Goal: Information Seeking & Learning: Learn about a topic

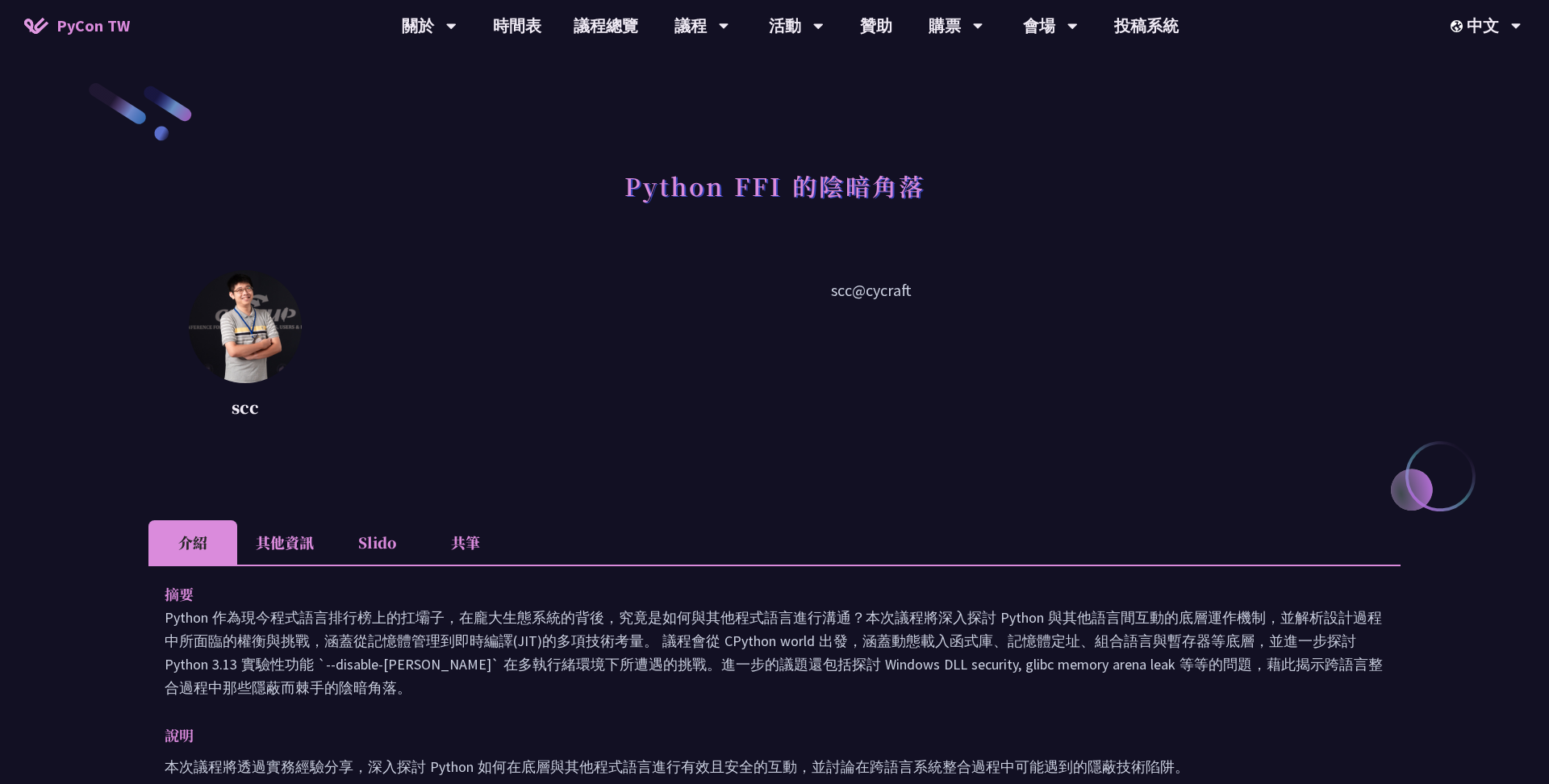
click at [248, 362] on img at bounding box center [246, 326] width 113 height 113
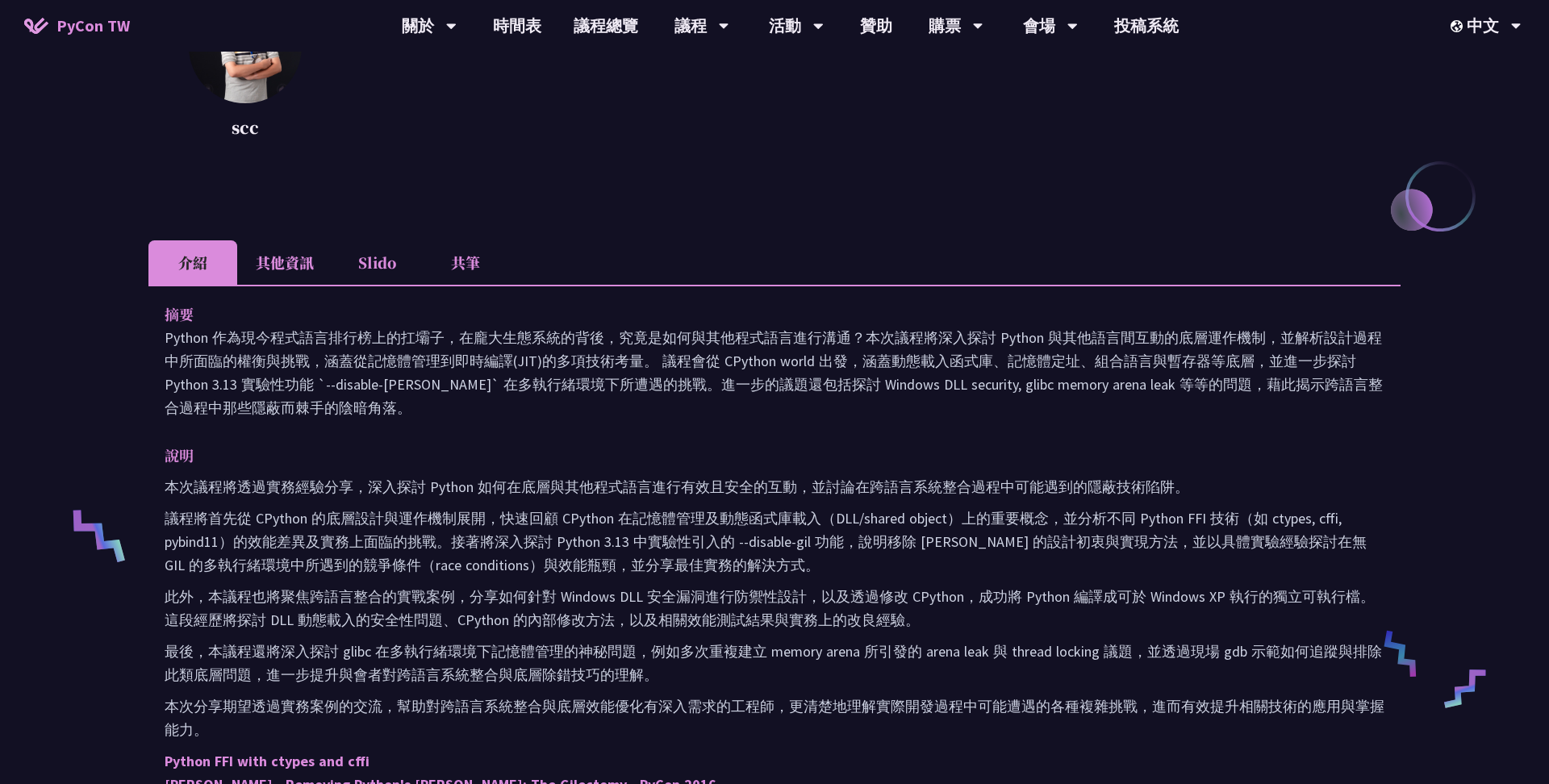
scroll to position [277, 0]
click at [447, 263] on li "共筆" at bounding box center [466, 264] width 89 height 44
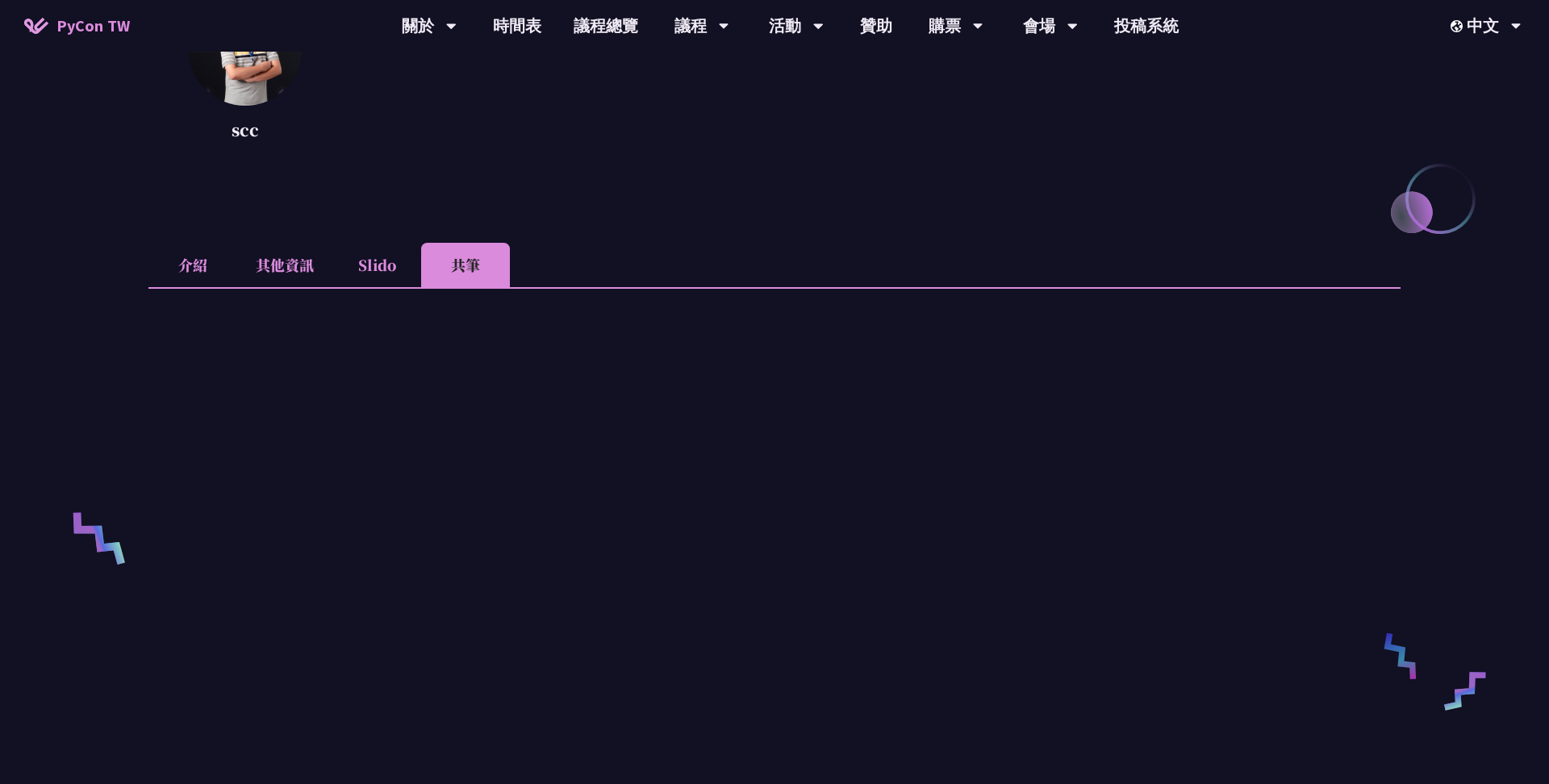
click at [380, 270] on li "Slido" at bounding box center [377, 264] width 89 height 44
click at [299, 276] on li "其他資訊" at bounding box center [285, 264] width 96 height 44
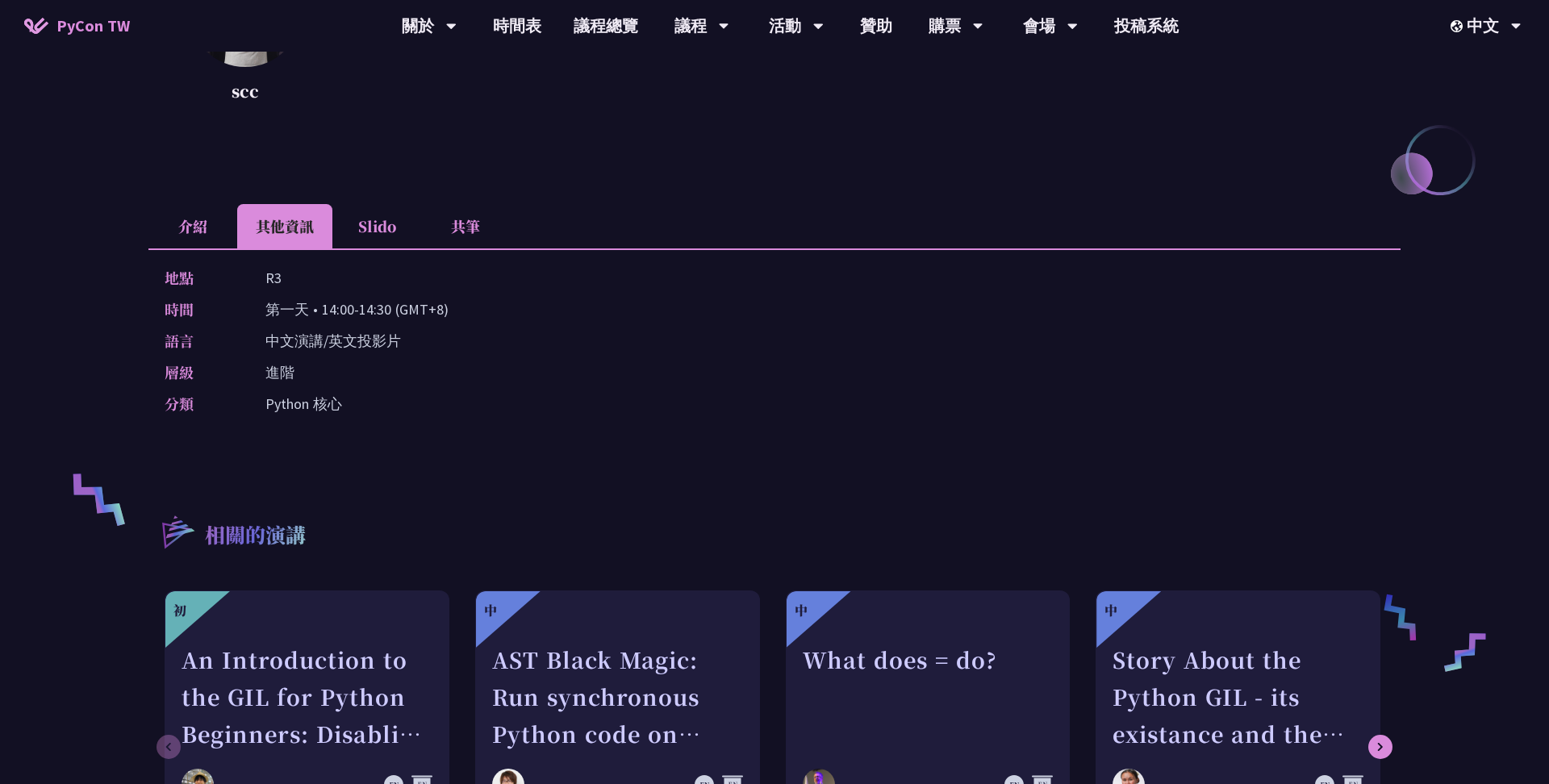
scroll to position [340, 0]
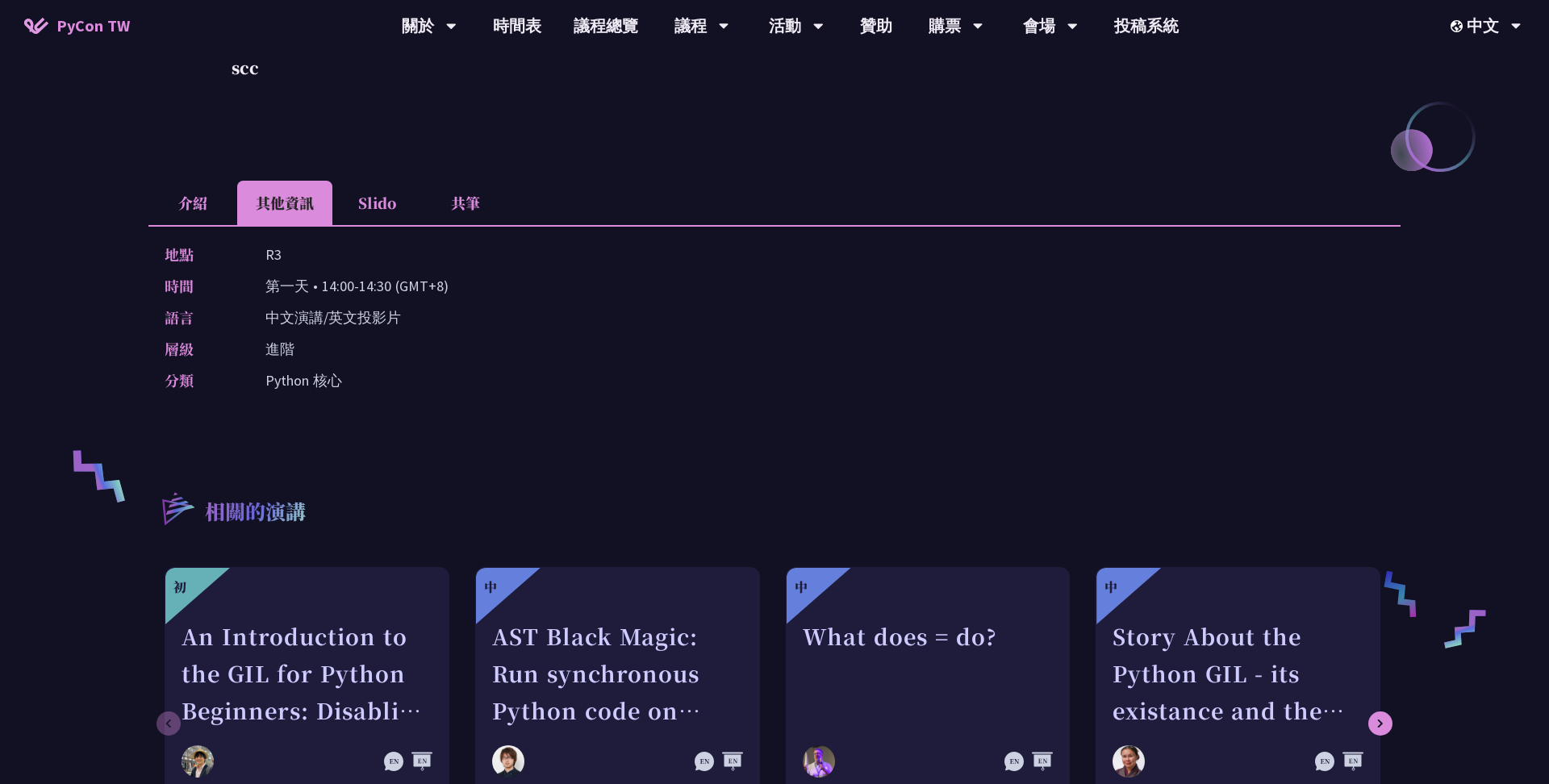
click at [186, 201] on li "介紹" at bounding box center [192, 202] width 89 height 44
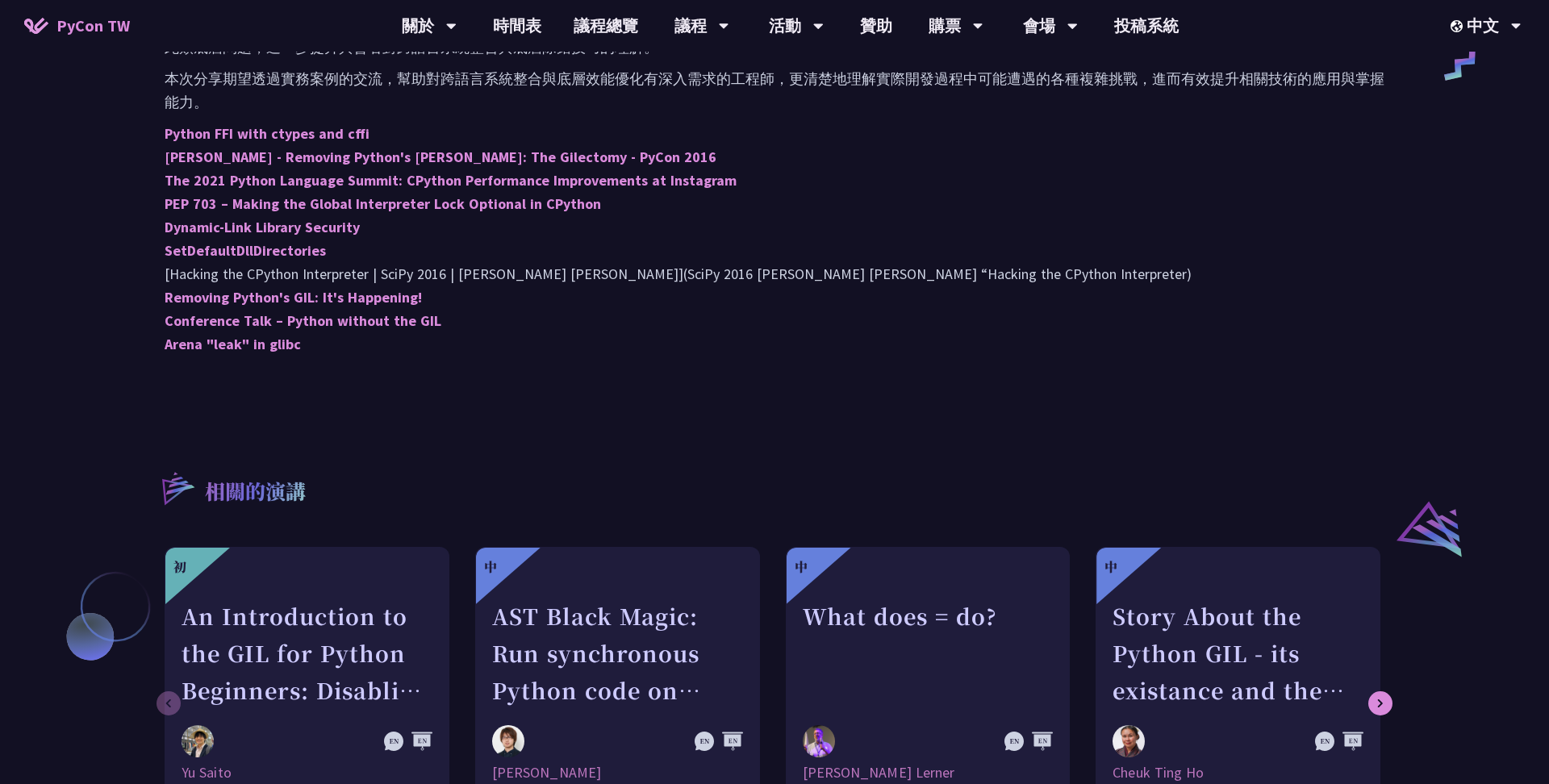
scroll to position [462, 0]
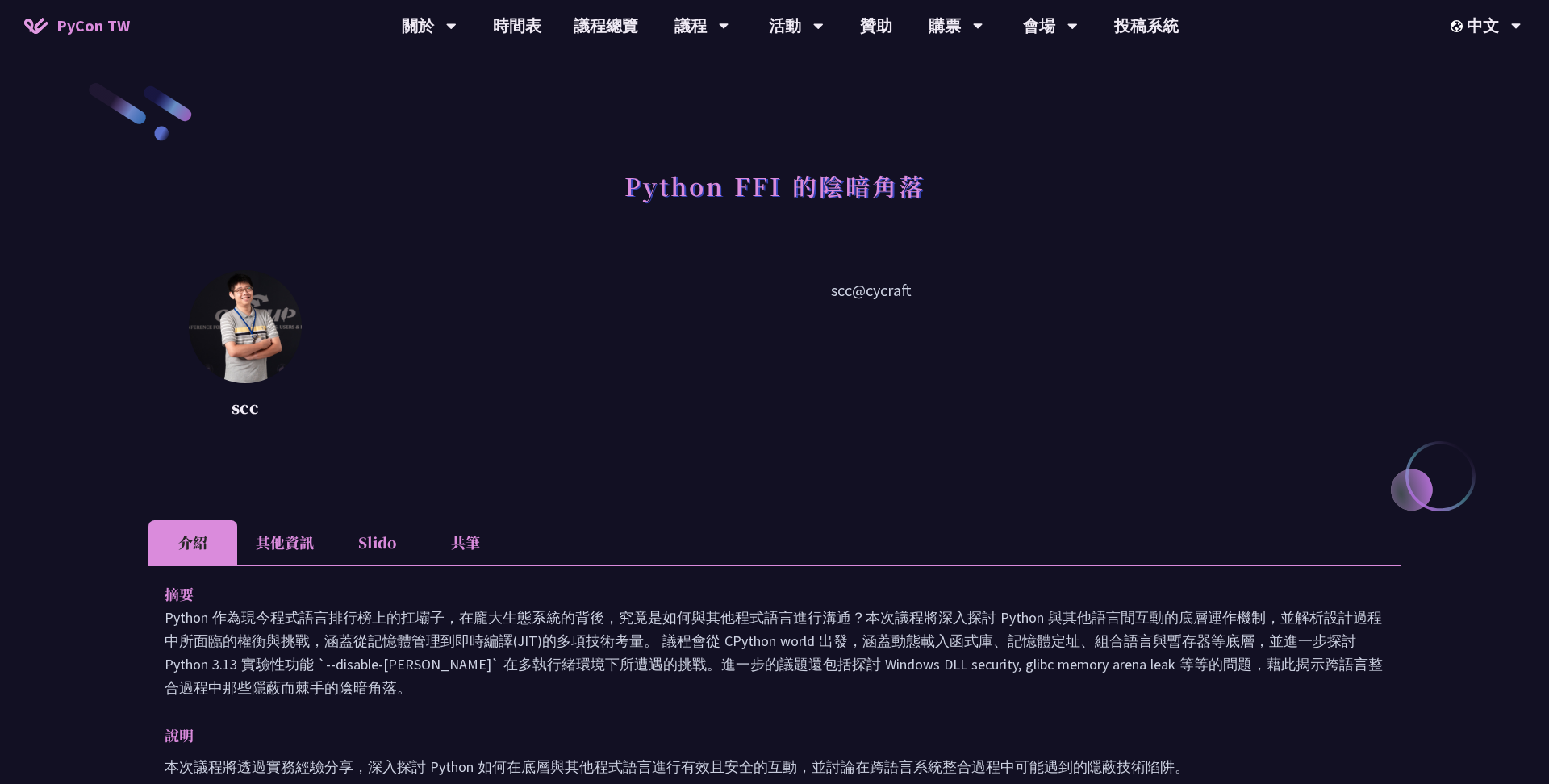
click at [291, 530] on li "其他資訊" at bounding box center [285, 541] width 96 height 44
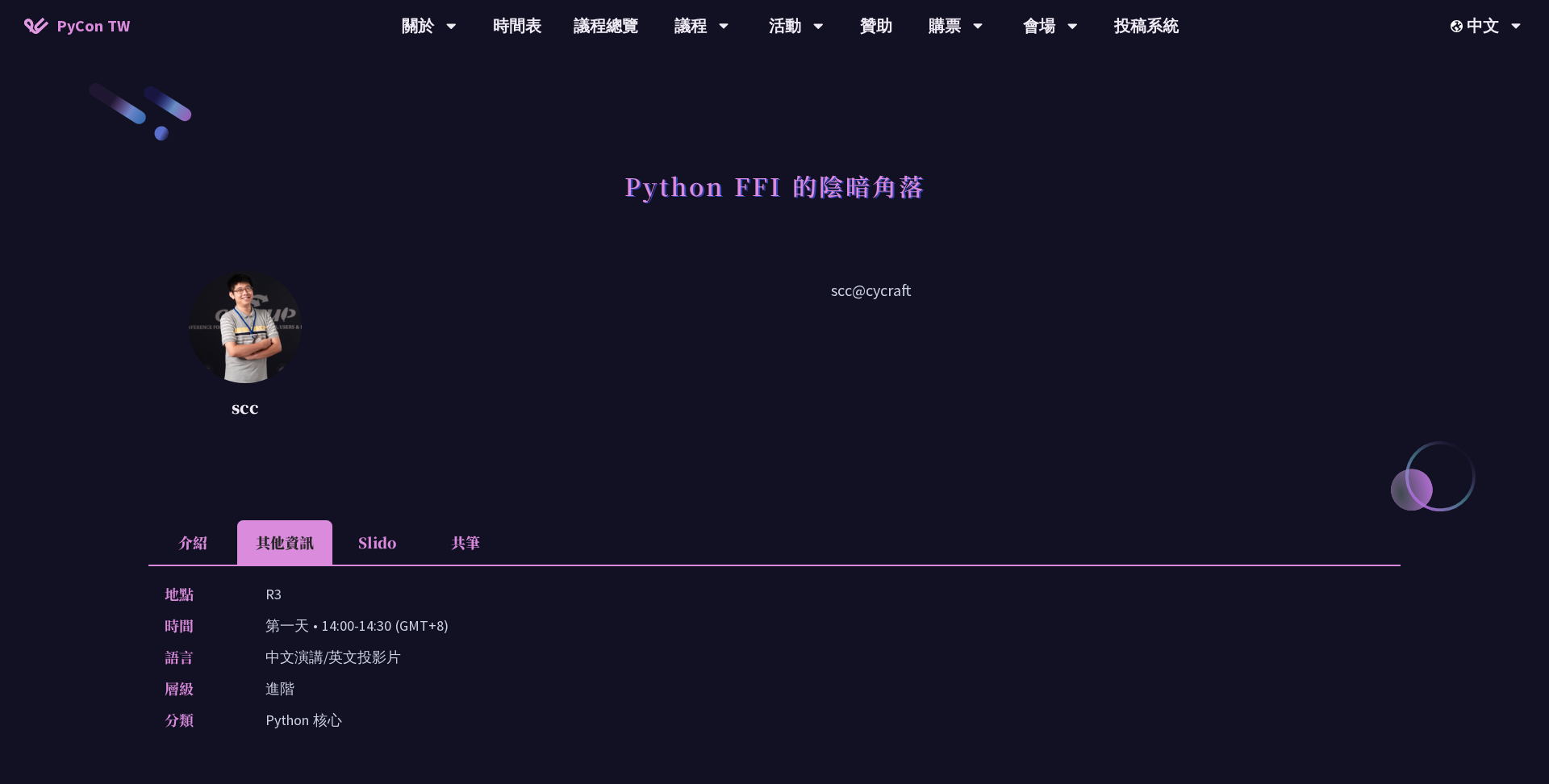
click at [226, 538] on li "介紹" at bounding box center [192, 541] width 89 height 44
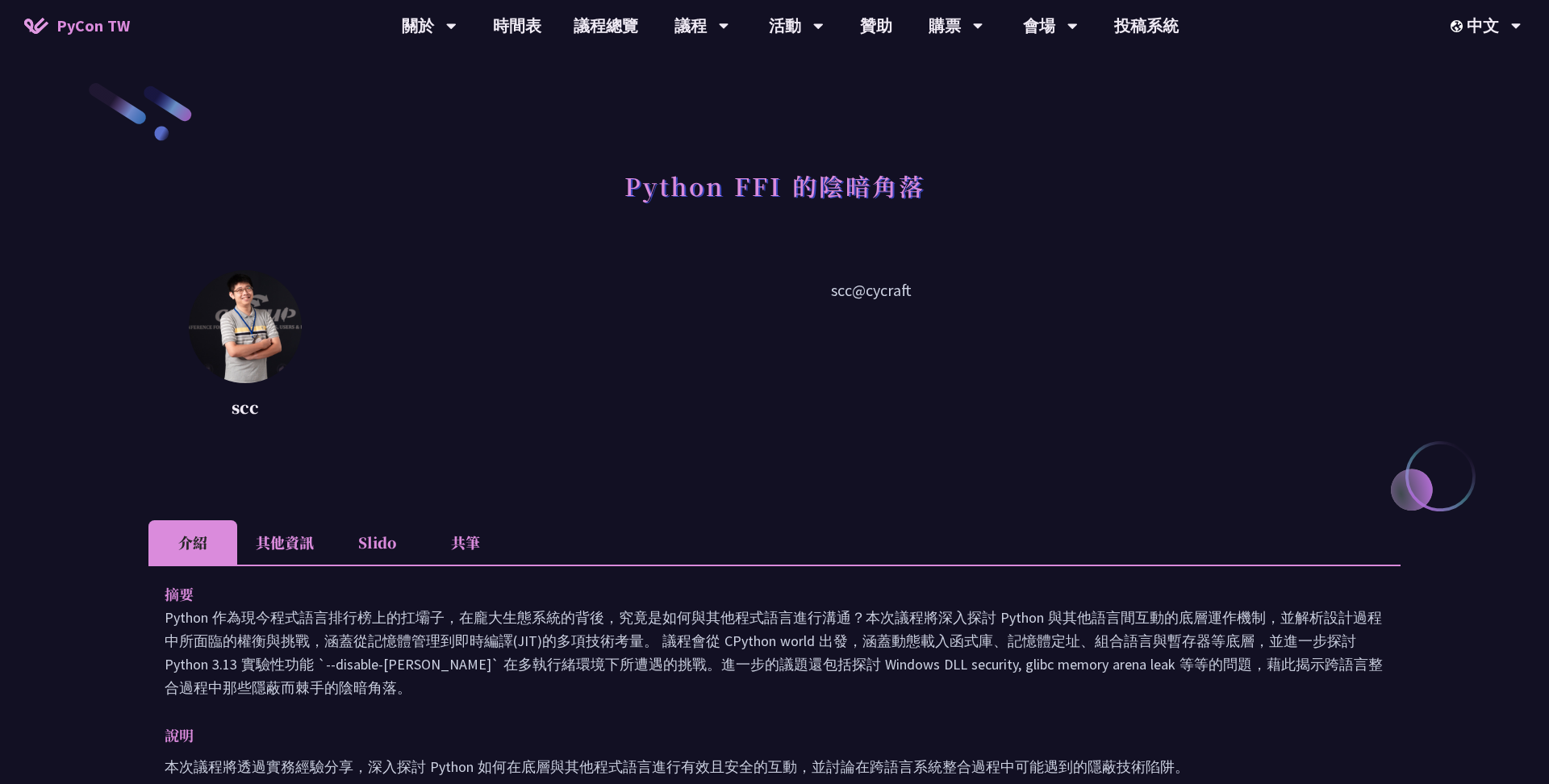
click at [875, 292] on p "scc@cycraft" at bounding box center [871, 350] width 1059 height 145
copy div "scc@cycraft"
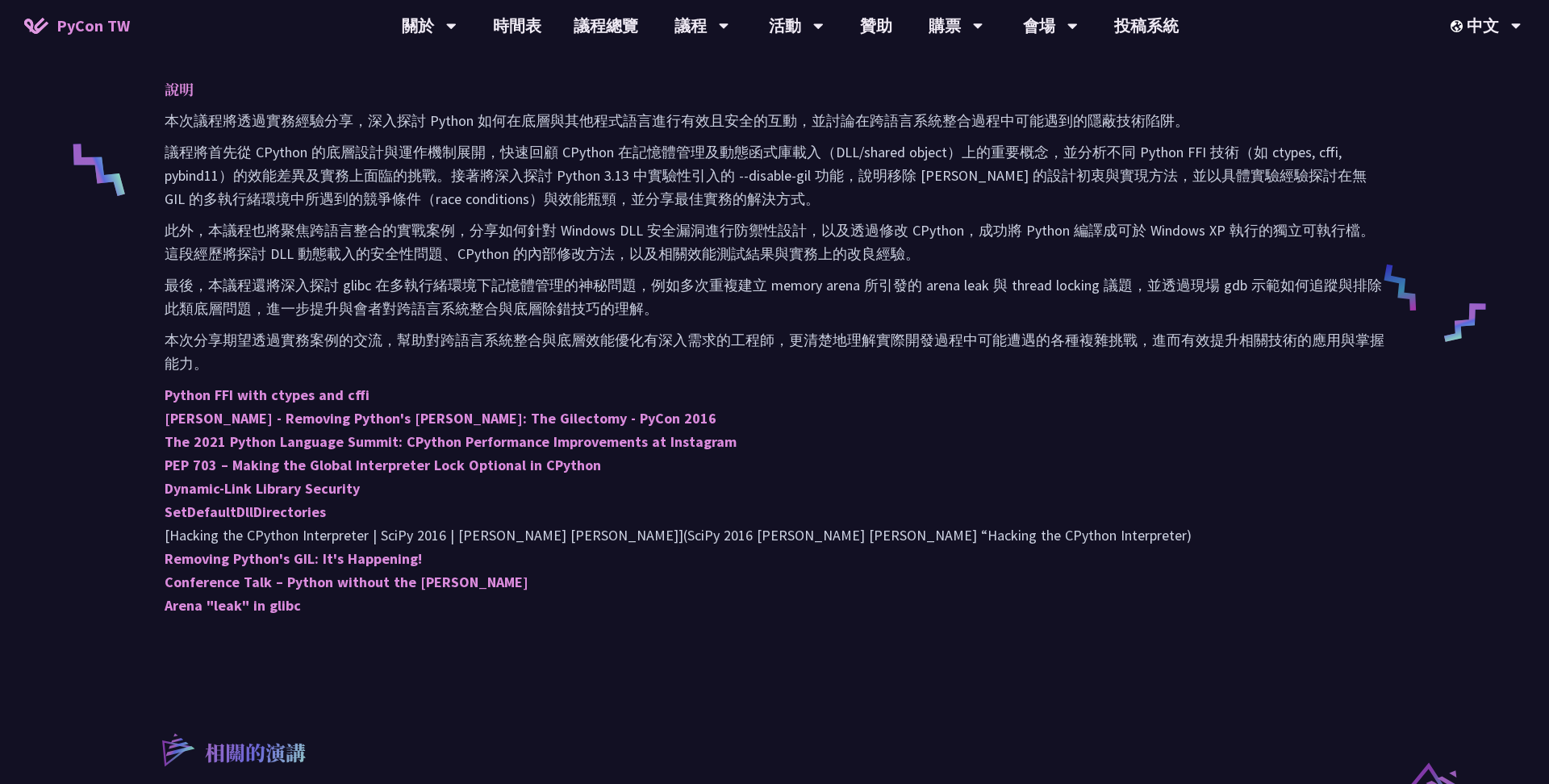
scroll to position [627, 0]
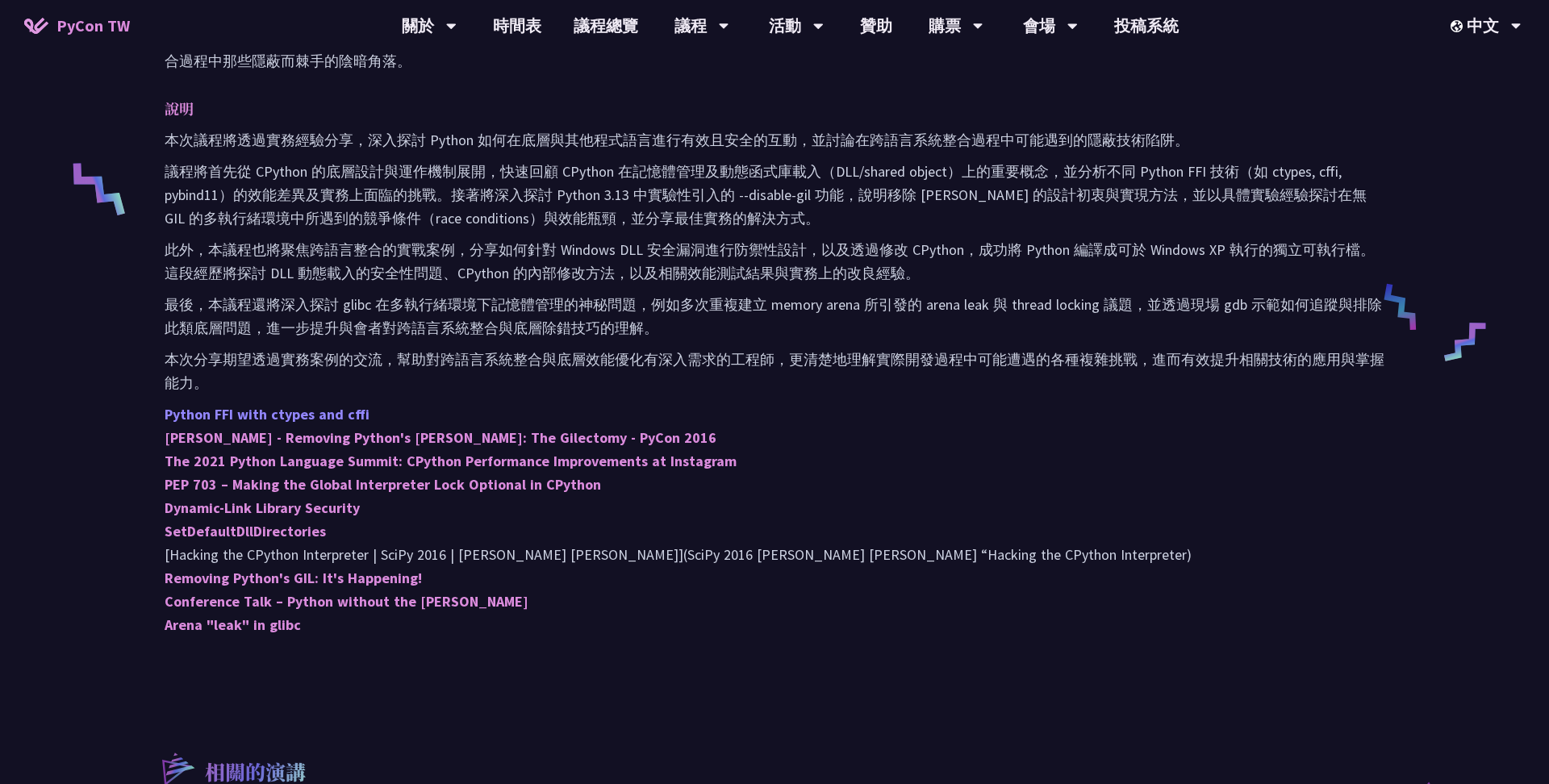
click at [300, 418] on link "Python FFI with ctypes and cffi" at bounding box center [267, 414] width 205 height 19
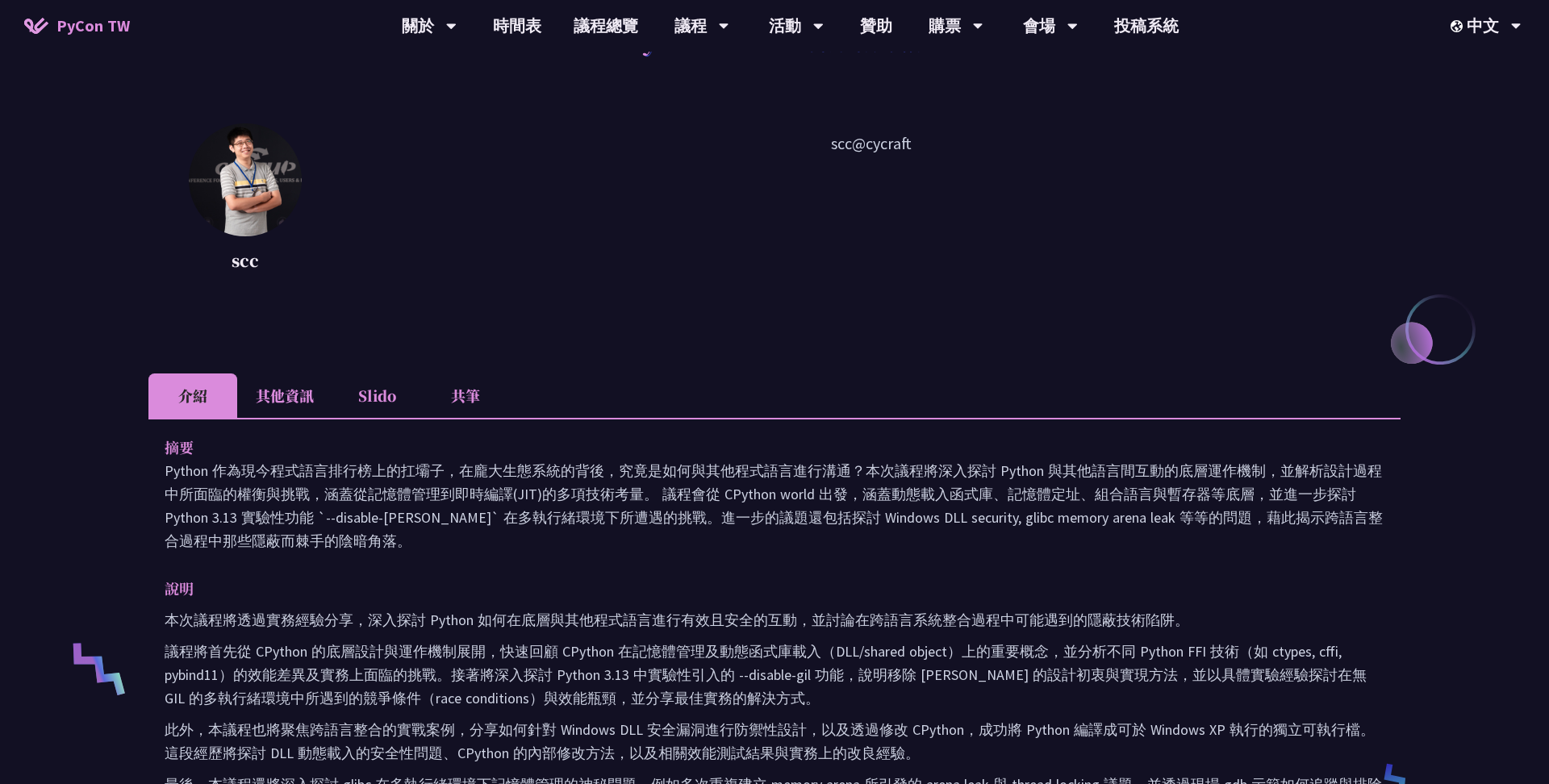
scroll to position [79, 0]
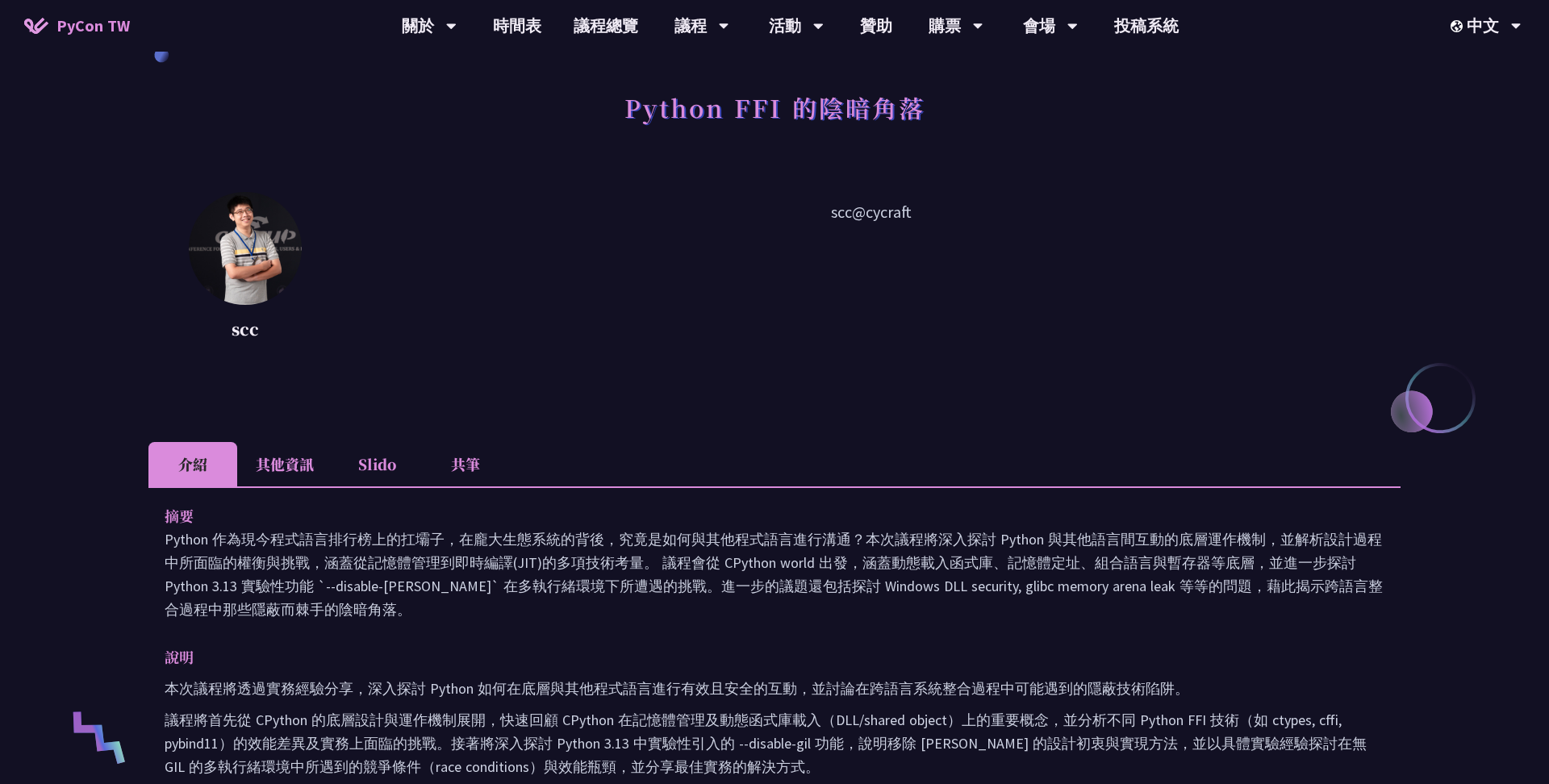
click at [355, 464] on li "Slido" at bounding box center [377, 464] width 89 height 44
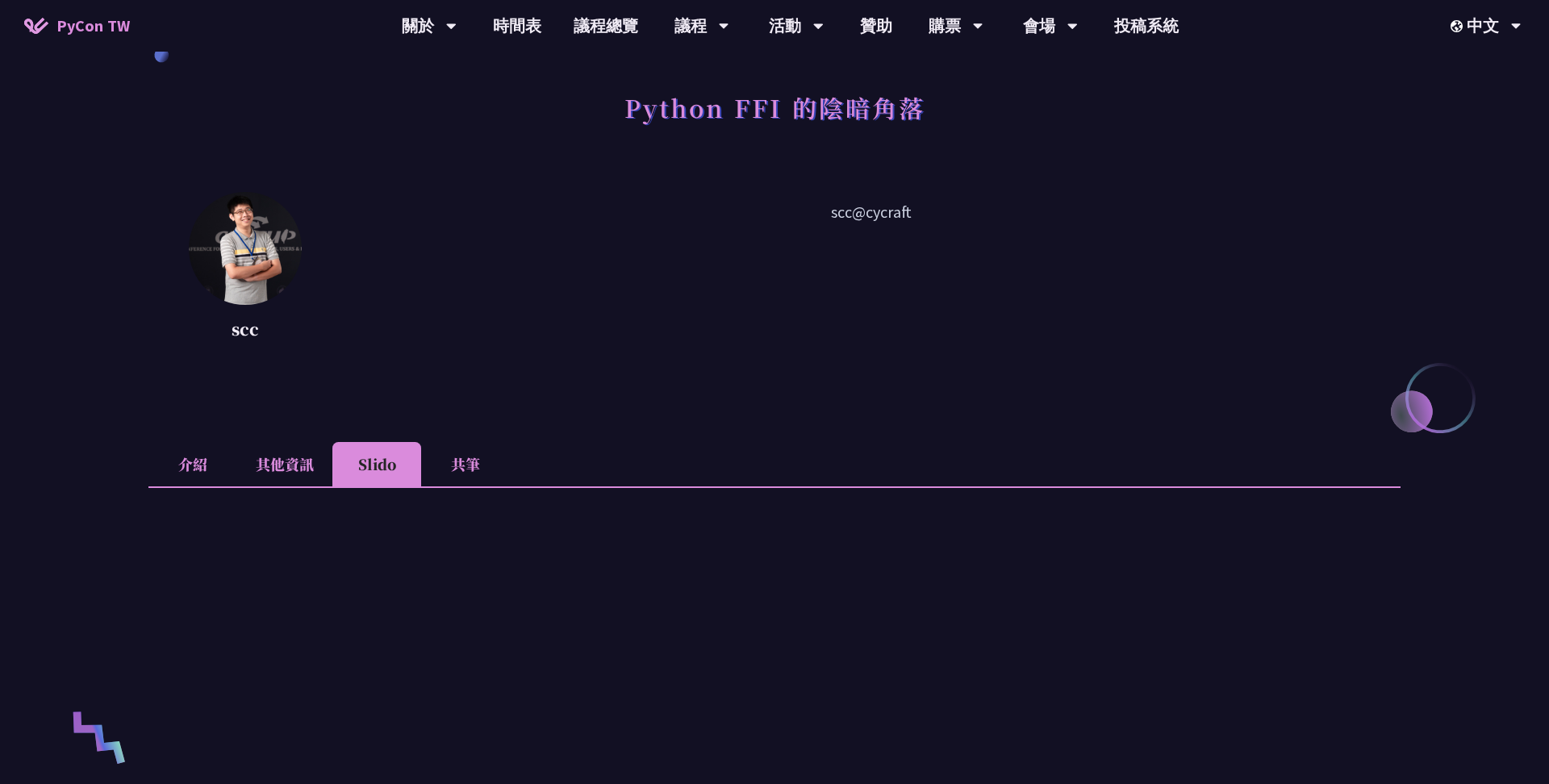
click at [458, 456] on li "共筆" at bounding box center [466, 464] width 89 height 44
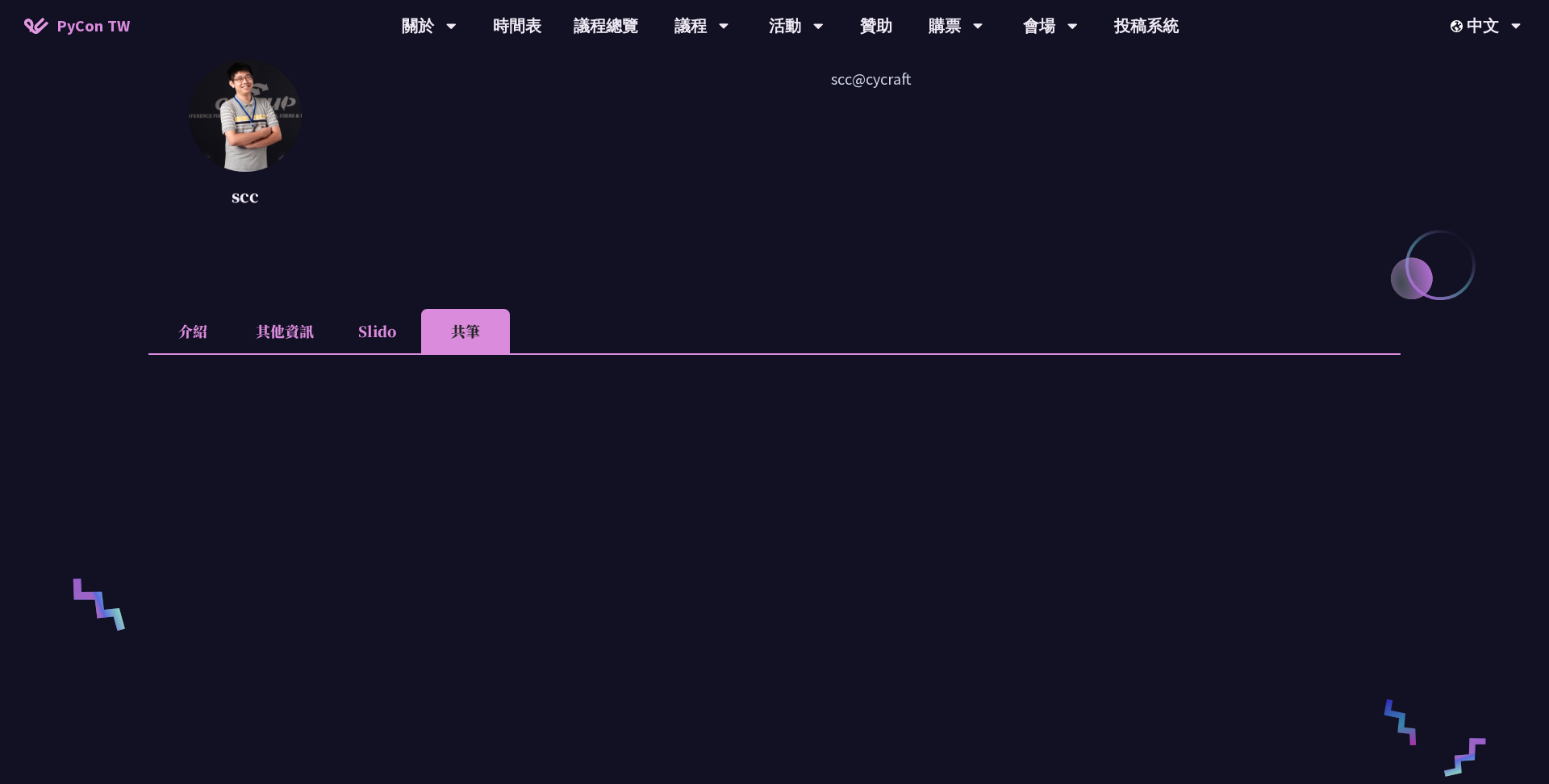
scroll to position [276, 0]
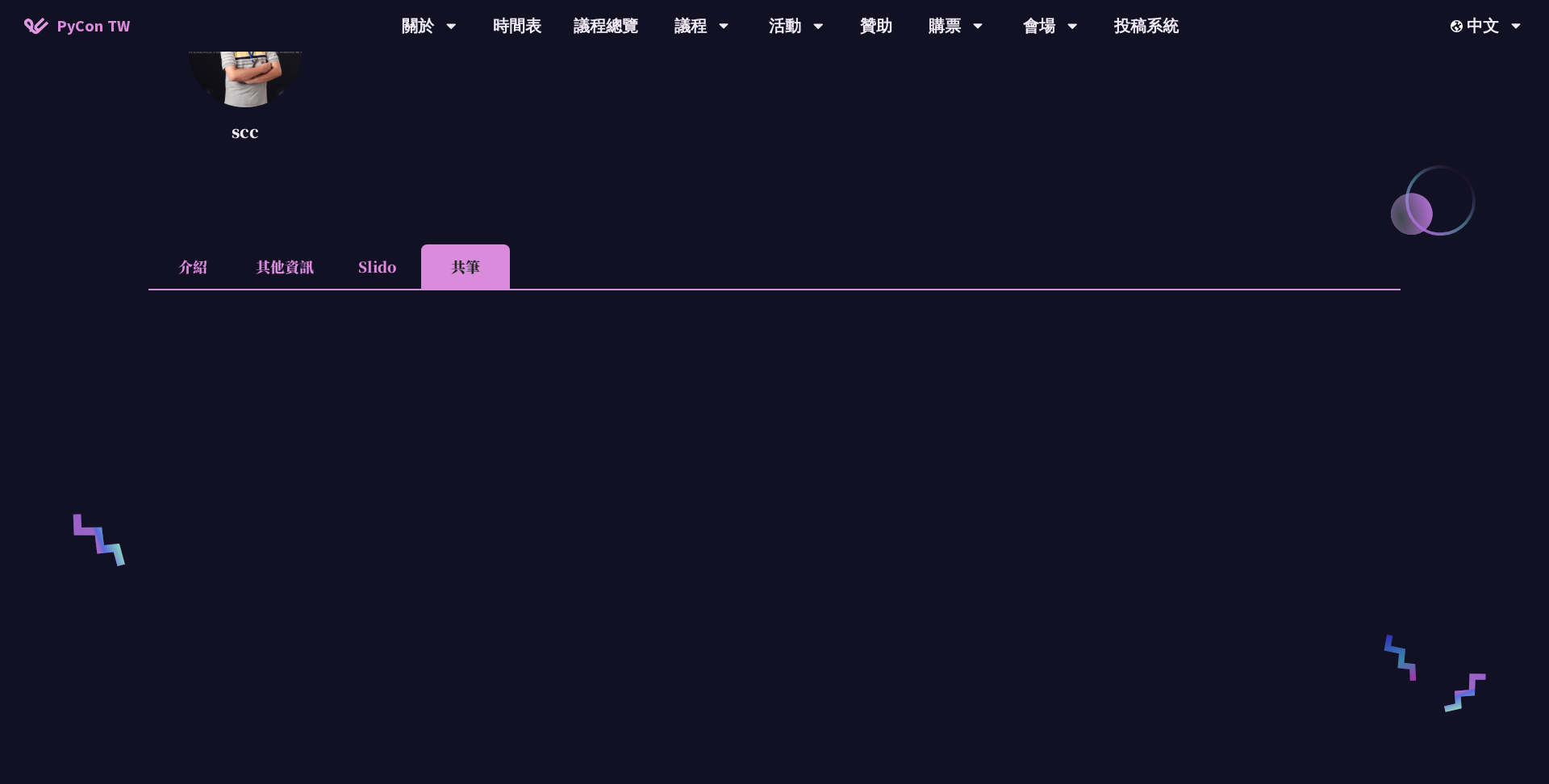
click at [290, 256] on li "其他資訊" at bounding box center [285, 266] width 96 height 44
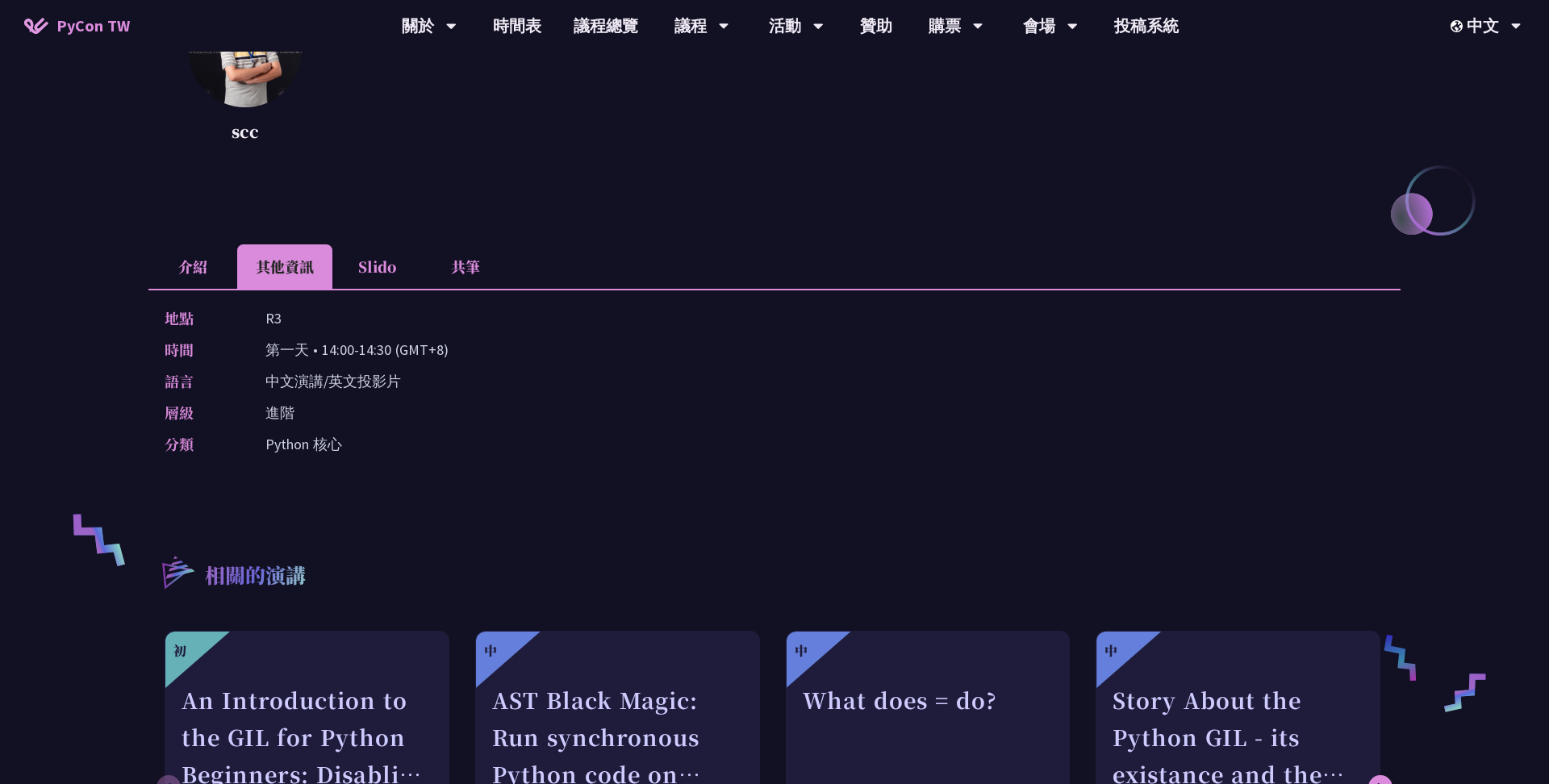
click at [282, 408] on p "進階" at bounding box center [279, 412] width 29 height 23
click at [318, 395] on div "地點 R3 時間 第一天 • 14:00-14:30 (GMT+8) 語言 中文演講/英文投影片 層級 進階 分類 Python 核心" at bounding box center [774, 384] width 1252 height 191
click at [318, 393] on div "地點 R3 時間 第一天 • 14:00-14:30 (GMT+8) 語言 中文演講/英文投影片 層級 進階 分類 Python 核心" at bounding box center [774, 384] width 1252 height 191
click at [318, 387] on p "中文演講/英文投影片" at bounding box center [333, 380] width 136 height 23
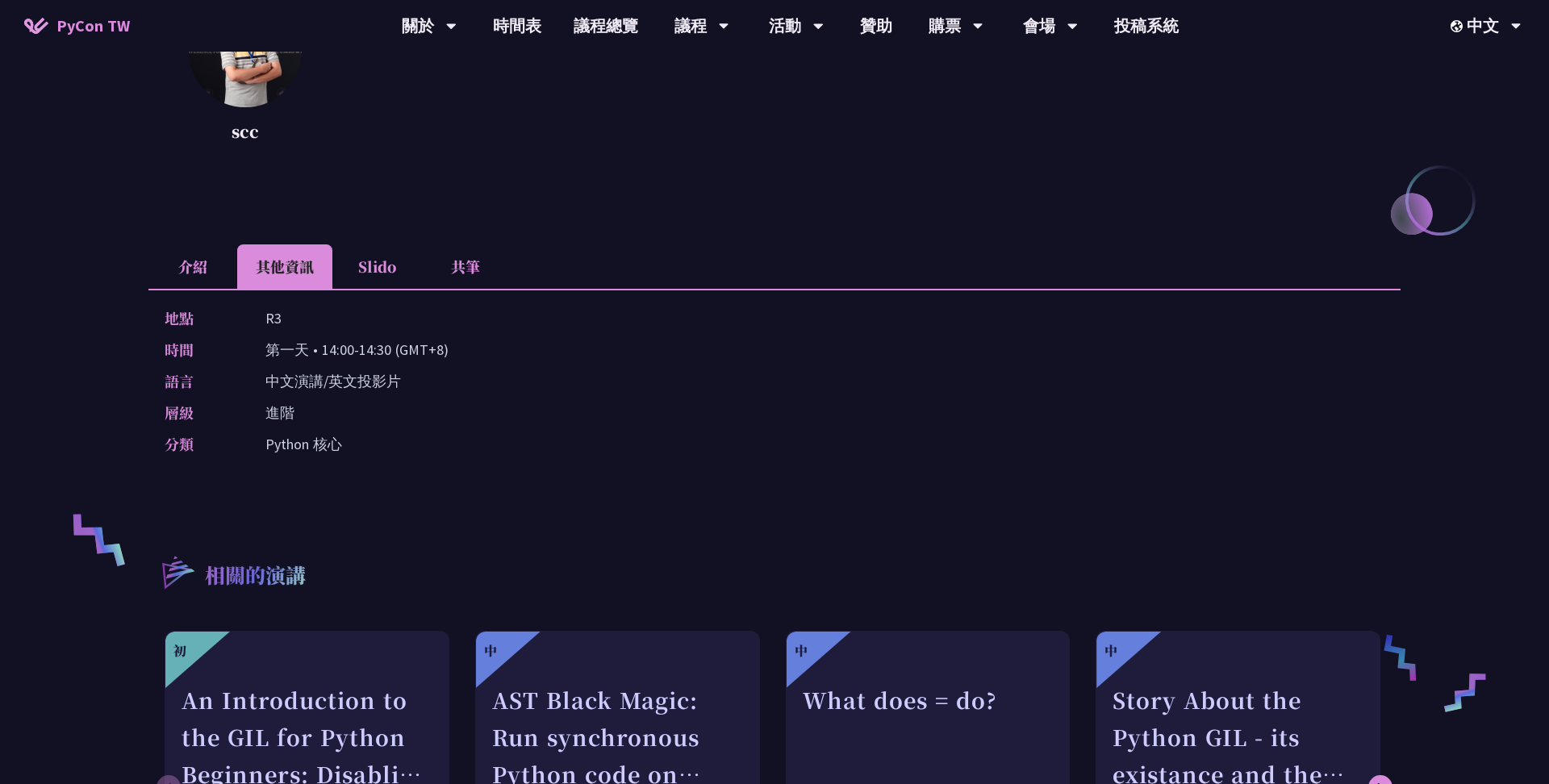
click at [318, 387] on p "中文演講/英文投影片" at bounding box center [333, 380] width 136 height 23
click at [308, 381] on p "中文演講/英文投影片" at bounding box center [333, 380] width 136 height 23
